Goal: Task Accomplishment & Management: Use online tool/utility

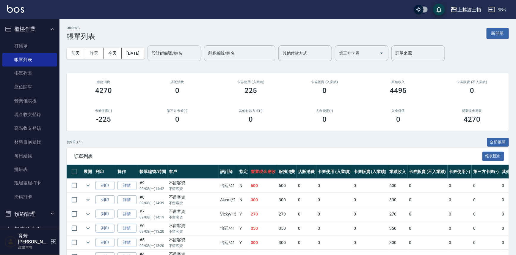
click at [178, 51] on input "設計師編號/姓名" at bounding box center [174, 53] width 48 height 10
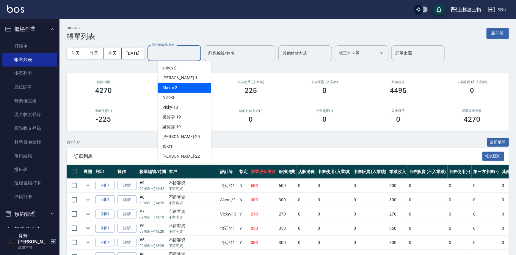
click at [188, 87] on div "Akemi -2" at bounding box center [185, 88] width 54 height 10
type input "Akemi-2"
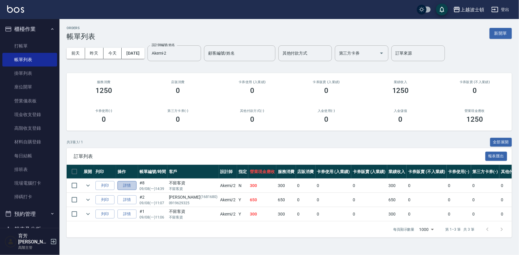
click at [128, 186] on link "詳情" at bounding box center [126, 185] width 19 height 9
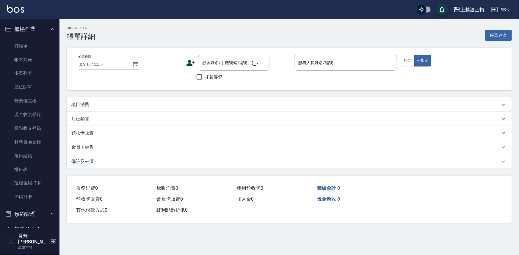
type input "[DATE] 14:39"
checkbox input "true"
type input "Akemi-2"
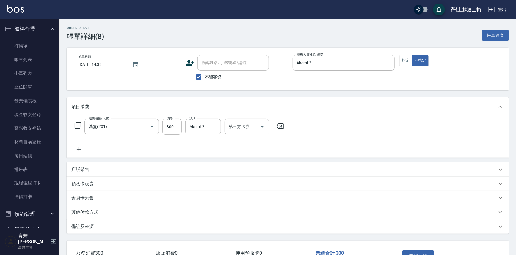
click at [79, 147] on icon at bounding box center [78, 149] width 15 height 7
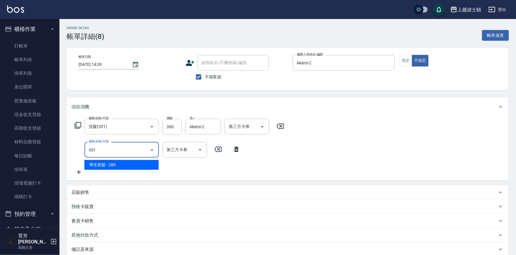
click at [138, 165] on span "學生剪髮 - 280" at bounding box center [121, 165] width 74 height 10
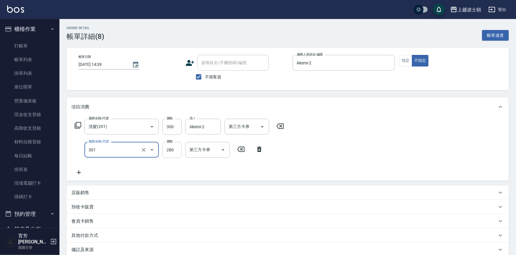
type input "學生剪髮(301)"
click at [174, 153] on input "280" at bounding box center [171, 150] width 19 height 16
type input "250"
click at [434, 134] on div "服務名稱/代號 洗髮(201) 服務名稱/代號 價格 300 價格 洗-1 Akemi-2 洗-1 第三方卡券 第三方卡券 服務名稱/代號 學生剪髮(301)…" at bounding box center [288, 149] width 442 height 65
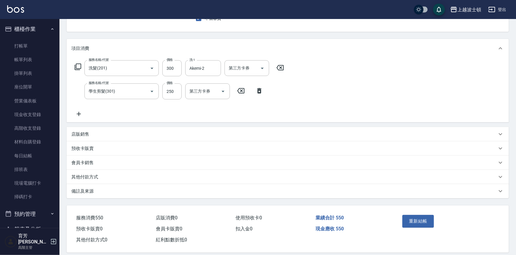
scroll to position [62, 0]
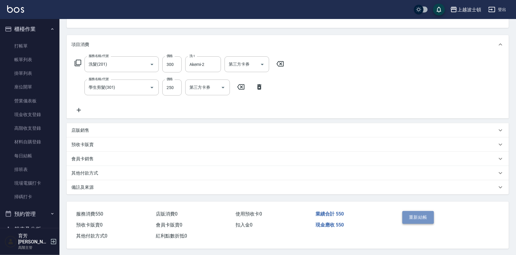
click at [414, 216] on button "重新結帳" at bounding box center [418, 217] width 32 height 12
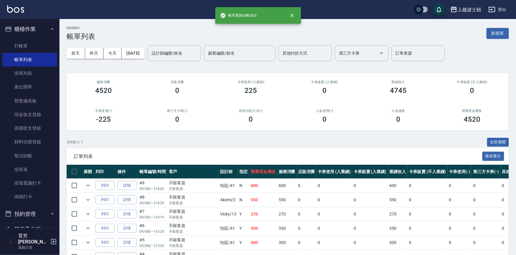
click at [183, 51] on input "設計師編號/姓名" at bounding box center [174, 53] width 48 height 10
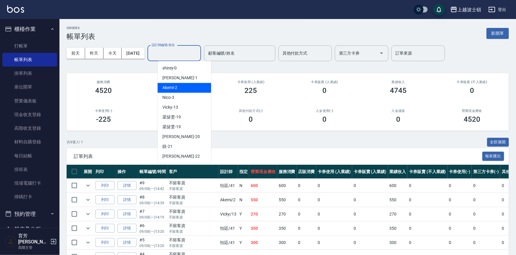
click at [189, 87] on div "Akemi -2" at bounding box center [185, 88] width 54 height 10
type input "Akemi-2"
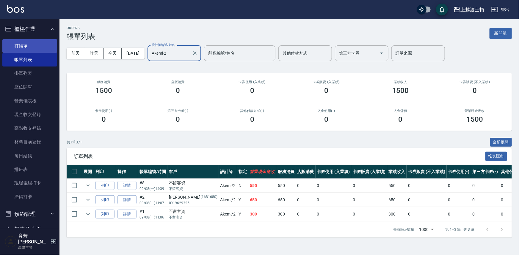
click at [18, 47] on link "打帳單" at bounding box center [29, 46] width 55 height 14
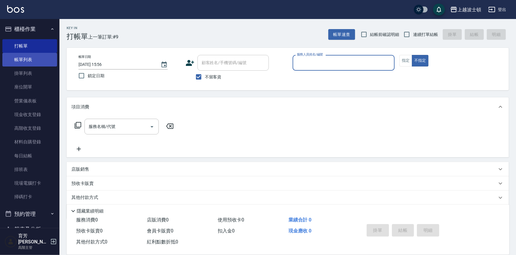
click at [29, 58] on link "帳單列表" at bounding box center [29, 60] width 55 height 14
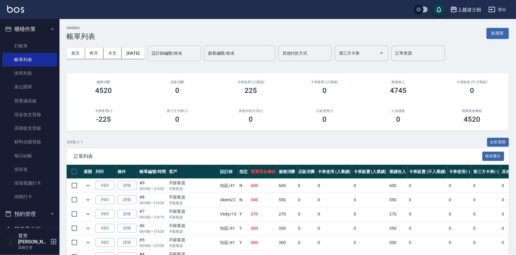
click at [189, 56] on input "設計師編號/姓名" at bounding box center [174, 53] width 48 height 10
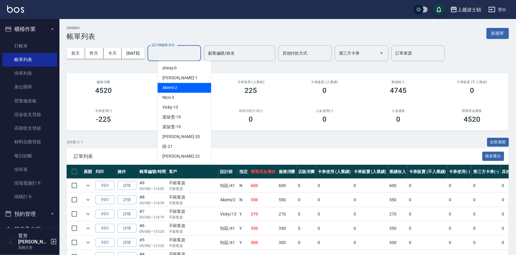
click at [191, 88] on div "Akemi -2" at bounding box center [185, 88] width 54 height 10
type input "Akemi-2"
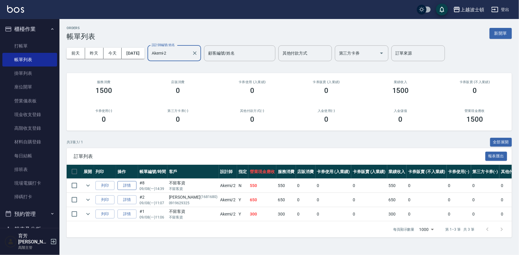
click at [127, 186] on link "詳情" at bounding box center [126, 185] width 19 height 9
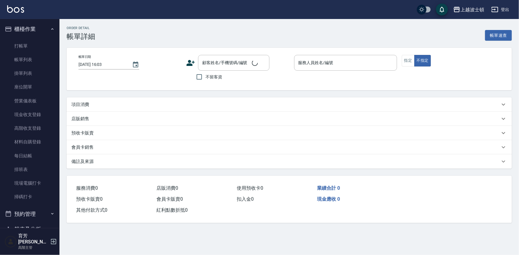
type input "[DATE] 14:39"
checkbox input "true"
type input "Akemi-2"
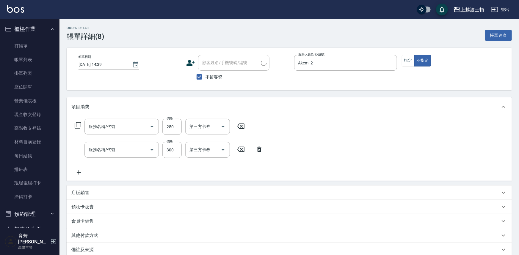
type input "學生剪髮(301)"
type input "洗髮(201)"
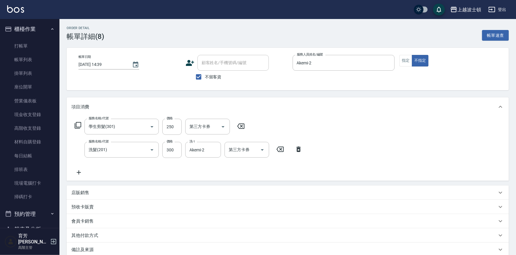
click at [77, 172] on icon at bounding box center [78, 172] width 15 height 7
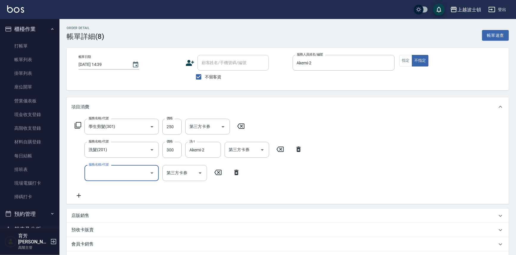
click at [124, 175] on input "服務名稱/代號" at bounding box center [117, 173] width 60 height 10
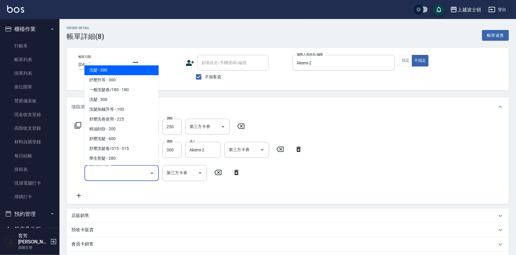
click at [129, 74] on span "洗髮 - 300" at bounding box center [121, 71] width 74 height 10
type input "洗髮(201)"
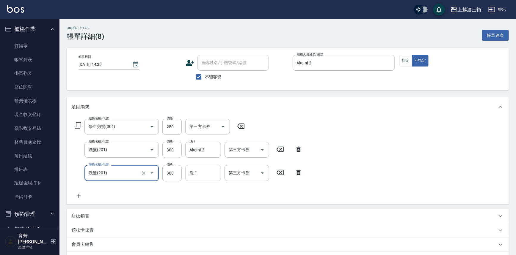
click at [198, 177] on input "洗-1" at bounding box center [203, 173] width 30 height 10
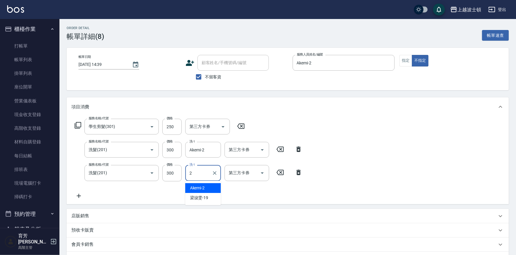
click at [197, 189] on span "Akemi -2" at bounding box center [197, 188] width 15 height 6
type input "Akemi-2"
click at [359, 166] on div "服務名稱/代號 學生剪髮(301) 服務名稱/代號 價格 250 價格 第三方卡券 第三方卡券 服務名稱/代號 洗髮(201) 服務名稱/代號 價格 300 …" at bounding box center [288, 161] width 442 height 88
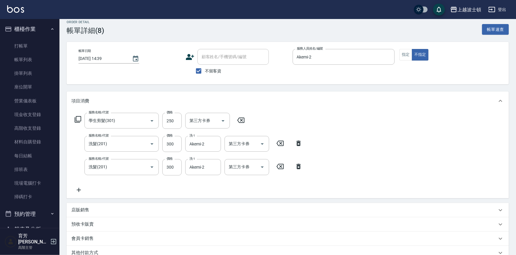
scroll to position [88, 0]
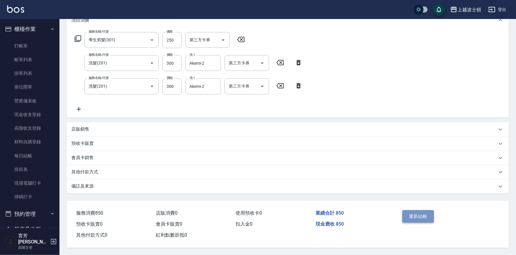
click at [417, 213] on button "重新結帳" at bounding box center [418, 217] width 32 height 12
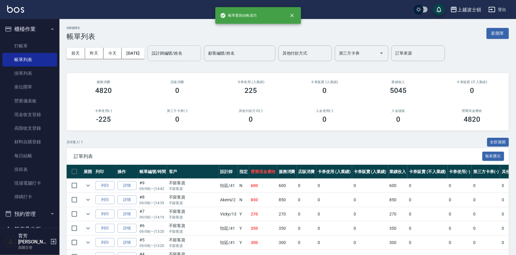
drag, startPoint x: 192, startPoint y: 55, endPoint x: 189, endPoint y: 59, distance: 5.6
click at [192, 55] on input "設計師編號/姓名" at bounding box center [174, 53] width 48 height 10
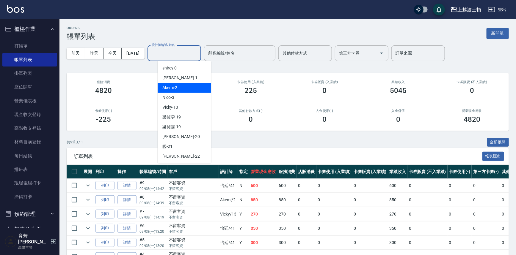
click at [193, 90] on div "Akemi -2" at bounding box center [185, 88] width 54 height 10
type input "Akemi-2"
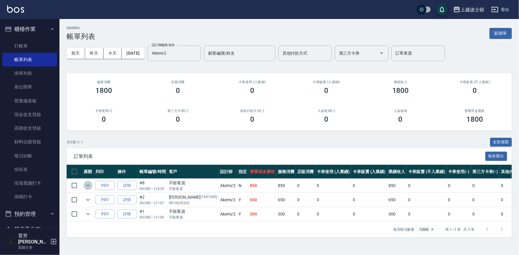
click at [88, 186] on icon "expand row" at bounding box center [88, 186] width 4 height 2
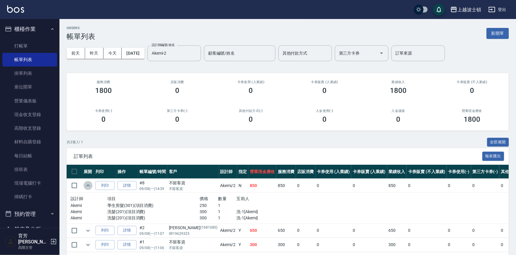
click at [88, 186] on icon "expand row" at bounding box center [87, 185] width 7 height 7
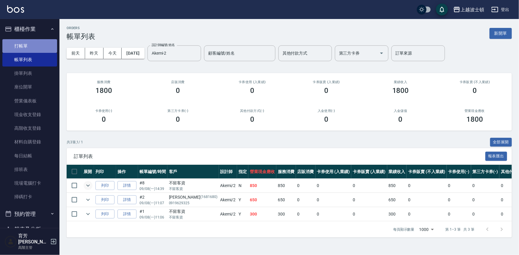
click at [36, 45] on link "打帳單" at bounding box center [29, 46] width 55 height 14
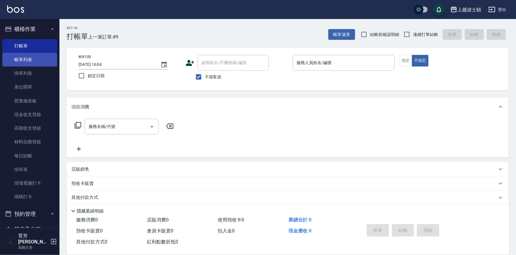
click at [25, 57] on link "帳單列表" at bounding box center [29, 60] width 55 height 14
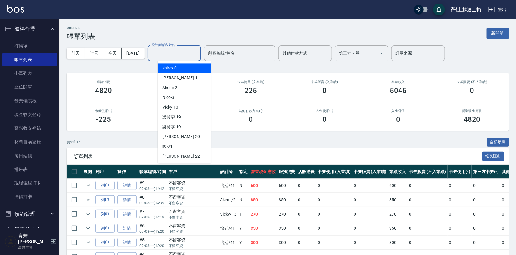
click at [173, 53] on input "設計師編號/姓名" at bounding box center [174, 53] width 48 height 10
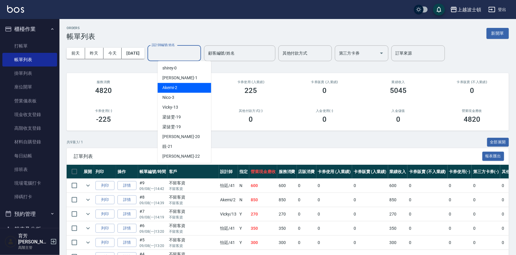
click at [188, 86] on div "Akemi -2" at bounding box center [185, 88] width 54 height 10
type input "Akemi-2"
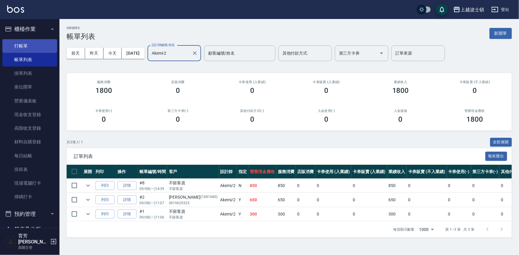
click at [31, 39] on link "打帳單" at bounding box center [29, 46] width 55 height 14
